Goal: Communication & Community: Answer question/provide support

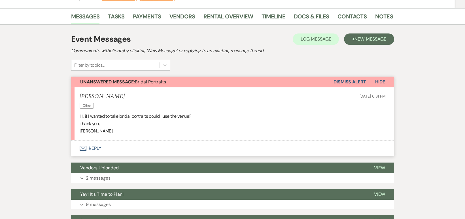
click at [94, 148] on button "Envelope Reply" at bounding box center [232, 148] width 323 height 16
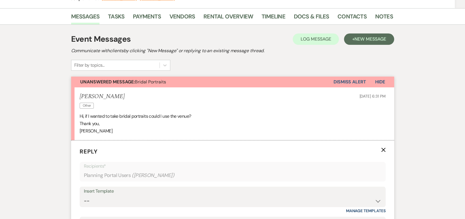
scroll to position [206, 0]
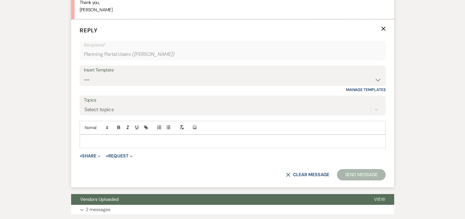
click at [106, 146] on div at bounding box center [232, 140] width 305 height 13
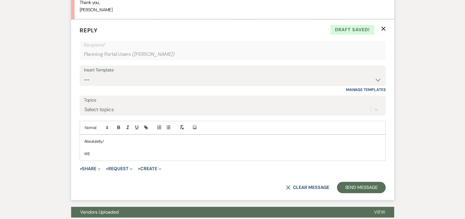
click at [129, 136] on div "Absoluletly,! WE" at bounding box center [232, 147] width 305 height 26
click at [95, 153] on p "WE" at bounding box center [232, 153] width 297 height 6
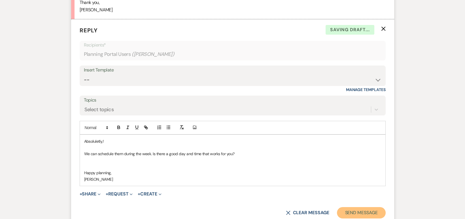
click at [347, 211] on button "Send Message" at bounding box center [361, 212] width 48 height 11
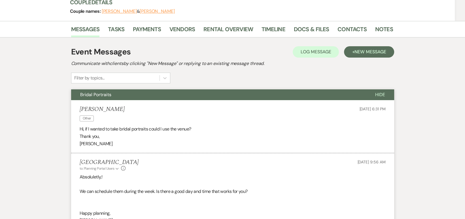
scroll to position [0, 0]
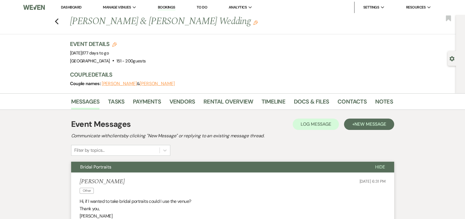
click at [70, 7] on link "Dashboard" at bounding box center [71, 7] width 20 height 5
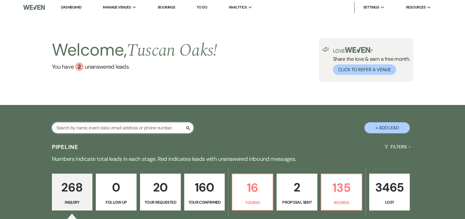
click at [90, 128] on input "text" at bounding box center [123, 127] width 142 height 11
type input "nikki"
click at [74, 103] on div "Welcome, [GEOGRAPHIC_DATA] ! You have 2 unanswered lead s . Love ? Share the lo…" at bounding box center [232, 60] width 465 height 90
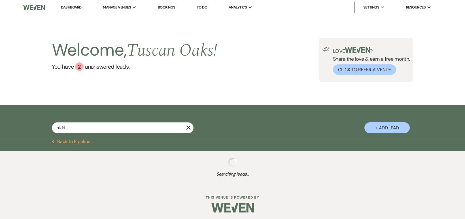
scroll to position [57, 0]
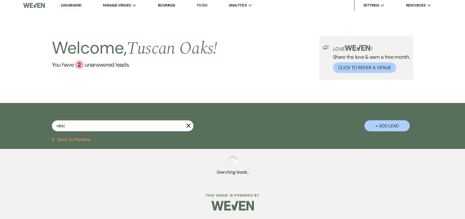
select select "8"
select select "5"
select select "8"
select select "5"
select select "8"
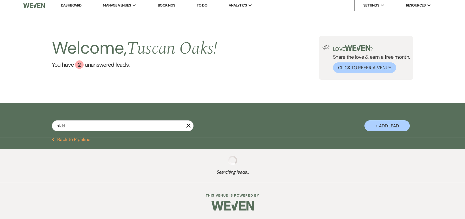
select select "5"
select select "8"
select select "5"
select select "8"
select select "5"
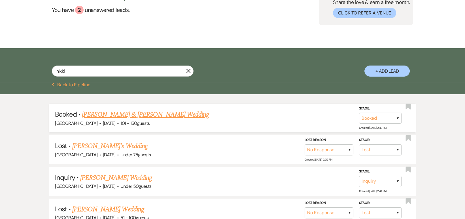
click at [130, 111] on link "[PERSON_NAME] & [PERSON_NAME] Wedding" at bounding box center [145, 114] width 127 height 10
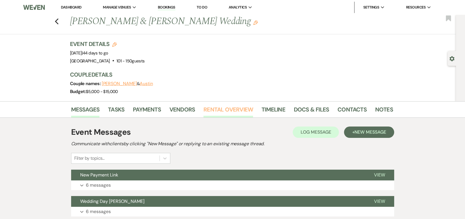
click at [218, 108] on link "Rental Overview" at bounding box center [228, 111] width 50 height 12
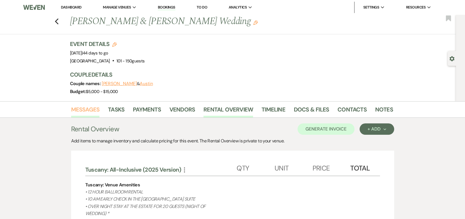
click at [84, 107] on link "Messages" at bounding box center [85, 111] width 29 height 12
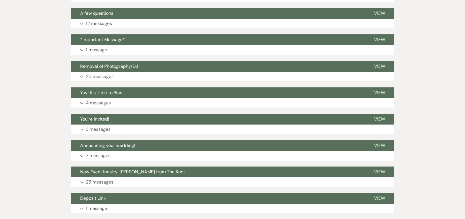
scroll to position [294, 0]
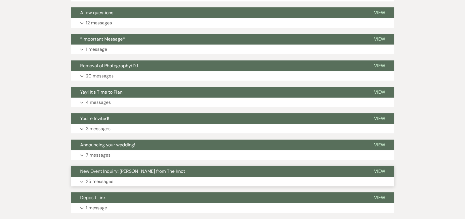
click at [98, 176] on button "Expand 25 messages" at bounding box center [232, 181] width 323 height 10
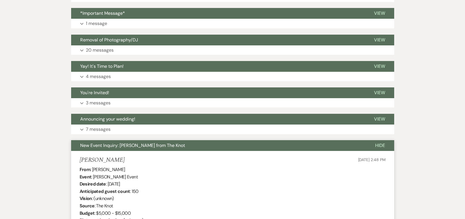
scroll to position [319, 0]
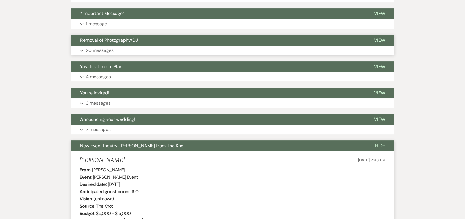
click at [106, 48] on p "20 messages" at bounding box center [100, 50] width 28 height 7
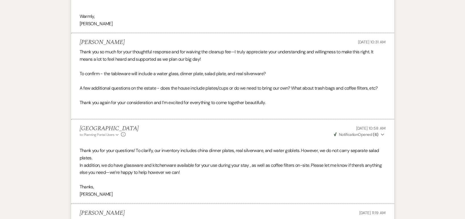
scroll to position [2144, 0]
